Goal: Navigation & Orientation: Find specific page/section

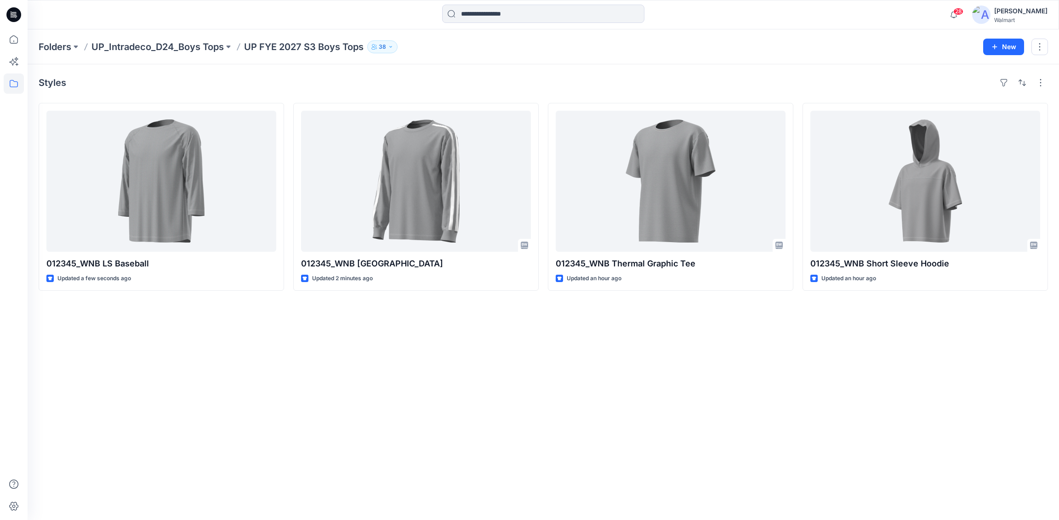
click at [1023, 347] on div "Styles 012345_WNB LS Baseball Updated a few seconds ago 012345_WNB [GEOGRAPHIC_…" at bounding box center [543, 292] width 1031 height 456
